Goal: Task Accomplishment & Management: Use online tool/utility

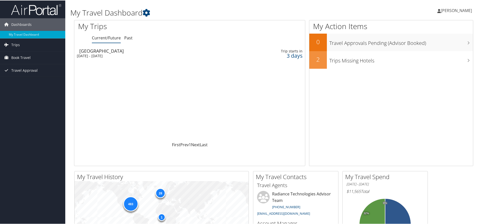
click at [96, 53] on div "Mon 6 Oct 2025 - Thu 9 Oct 2025" at bounding box center [147, 55] width 141 height 5
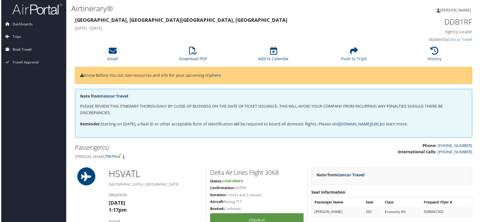
click at [13, 47] on span "Book Travel" at bounding box center [20, 49] width 19 height 13
click at [27, 72] on link "Book/Manage Online Trips" at bounding box center [32, 75] width 65 height 8
